Goal: Check status: Check status

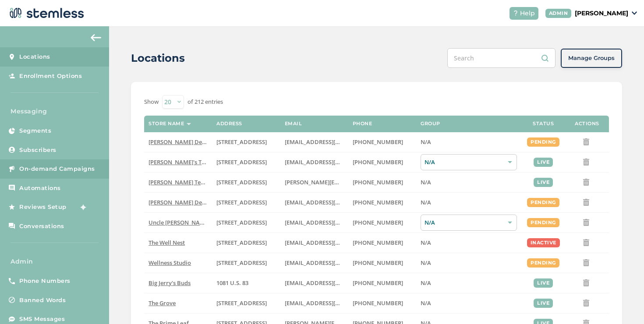
click at [71, 170] on span "On-demand Campaigns" at bounding box center [57, 169] width 76 height 9
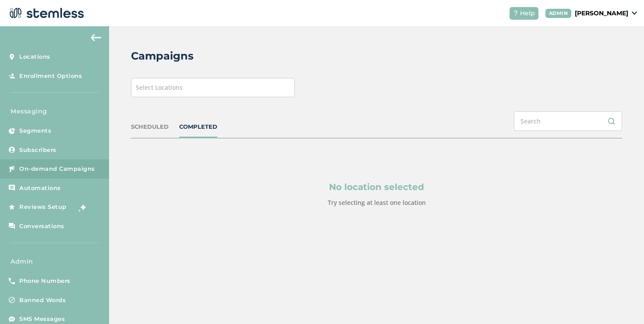
click at [218, 96] on div "Select Locations" at bounding box center [213, 87] width 164 height 19
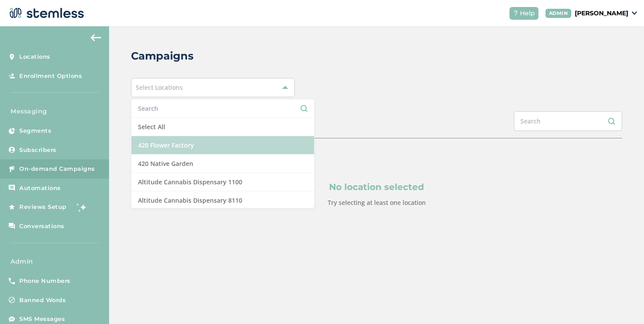
click at [178, 139] on li "420 Flower Factory" at bounding box center [222, 145] width 183 height 18
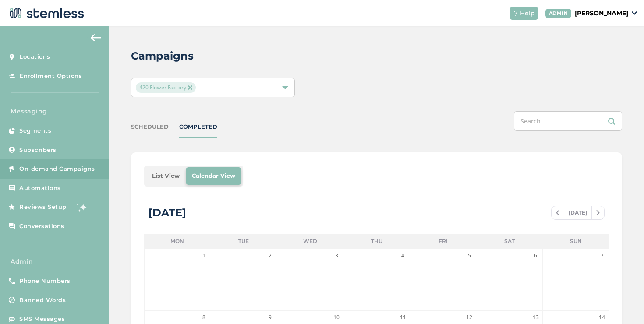
click at [182, 178] on li "List View" at bounding box center [166, 176] width 40 height 18
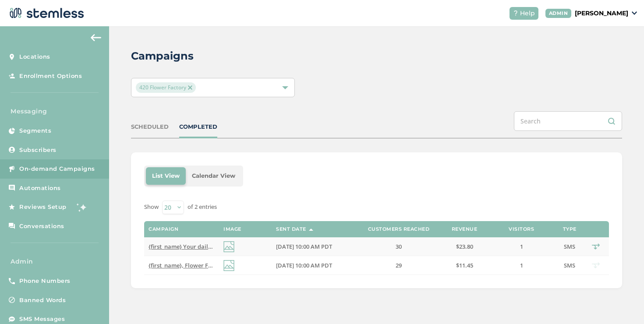
click at [198, 242] on td "{first_name} Your daily pick-me-up is here! Mr. Nice [PERSON_NAME]'s got you. R…" at bounding box center [181, 246] width 75 height 19
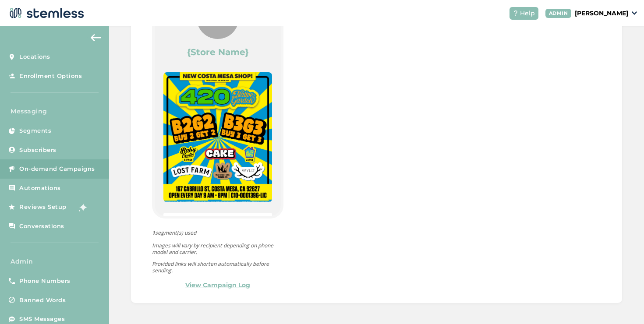
scroll to position [756, 0]
click at [244, 285] on link "View Campaign Log" at bounding box center [217, 284] width 65 height 9
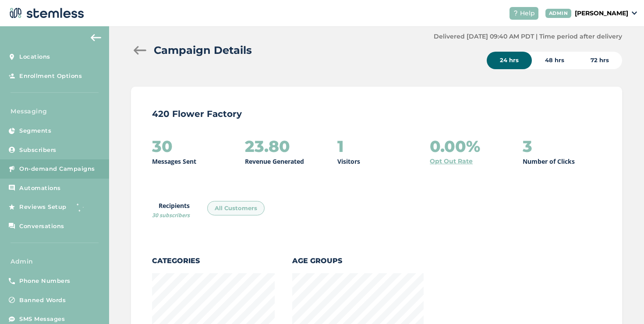
scroll to position [0, 0]
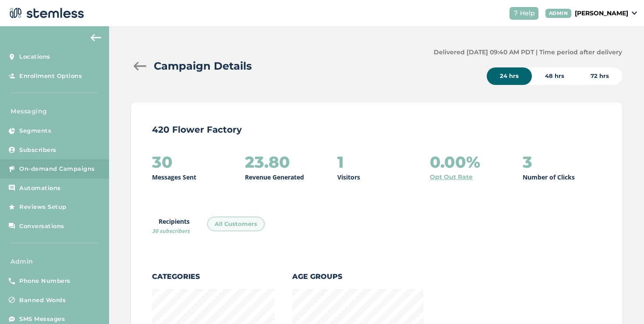
drag, startPoint x: 199, startPoint y: 177, endPoint x: 147, endPoint y: 179, distance: 52.2
click at [181, 174] on p "Messages Sent" at bounding box center [174, 177] width 44 height 9
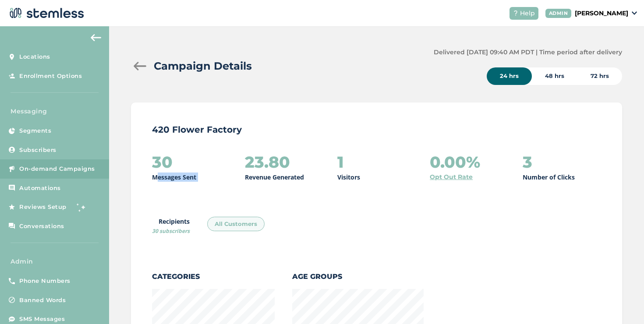
click at [181, 174] on p "Messages Sent" at bounding box center [174, 177] width 44 height 9
copy p "Messages Sent"
copy link "Opt Out Rate"
drag, startPoint x: 476, startPoint y: 178, endPoint x: 427, endPoint y: 180, distance: 49.5
click at [427, 180] on div "30 Messages Sent 23.80 Revenue Generated 1 Visitors 0.00% Opt Out Rate 3 Number…" at bounding box center [376, 167] width 449 height 28
